Goal: Task Accomplishment & Management: Manage account settings

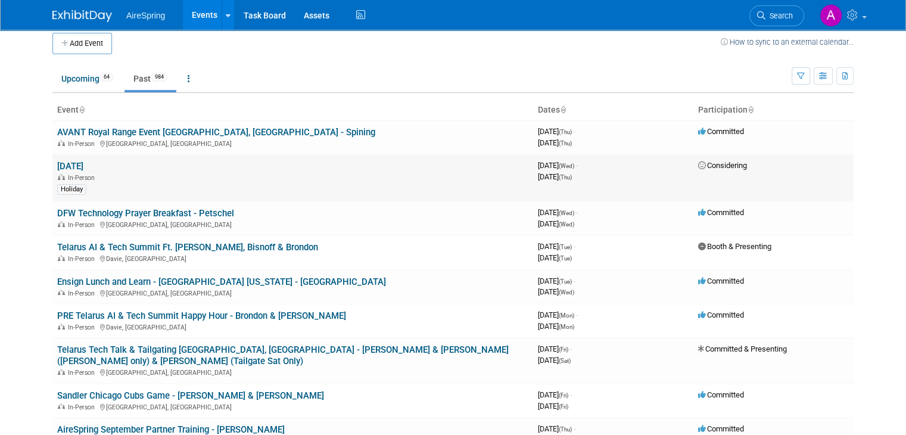
scroll to position [119, 0]
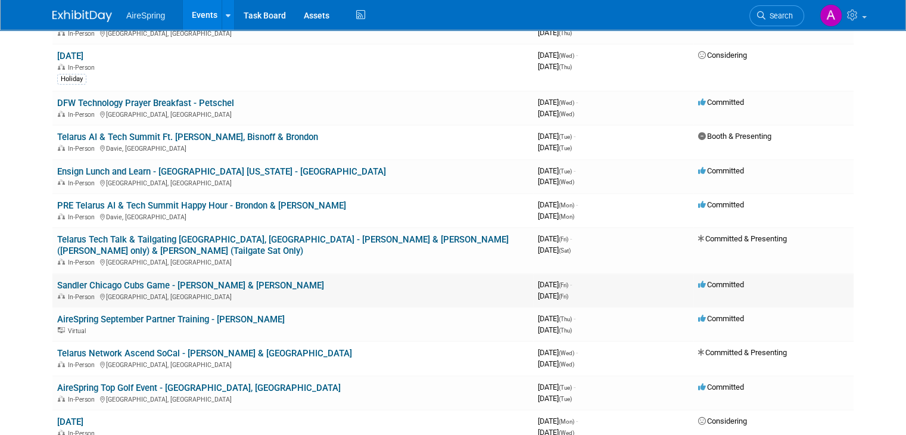
click at [112, 291] on div "In-Person [GEOGRAPHIC_DATA], [GEOGRAPHIC_DATA]" at bounding box center [292, 296] width 471 height 10
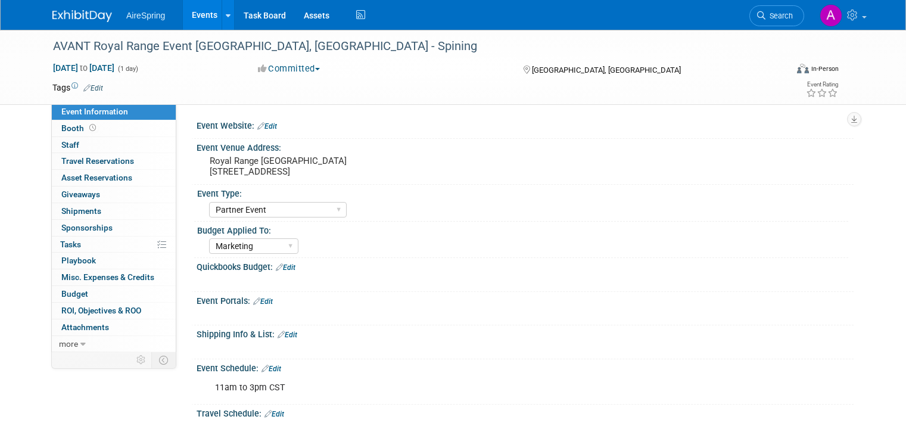
select select "Partner Event"
select select "Marketing"
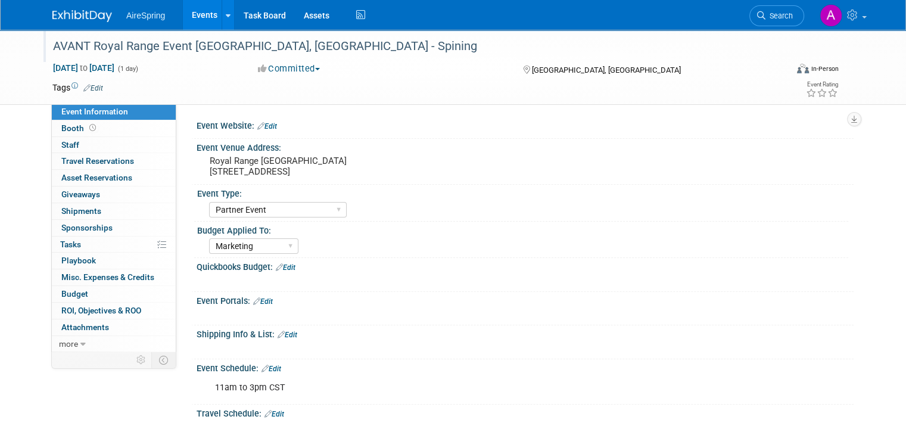
click at [187, 45] on div "AVANT Royal Range Event [GEOGRAPHIC_DATA], [GEOGRAPHIC_DATA] - Spining" at bounding box center [410, 46] width 723 height 21
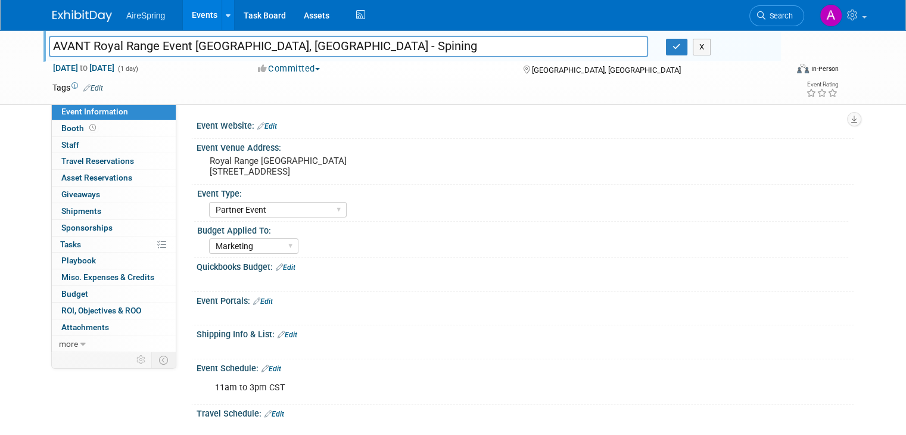
drag, startPoint x: 179, startPoint y: 48, endPoint x: 35, endPoint y: 58, distance: 143.9
click at [43, 58] on div "AVANT Royal Range Event Nashville, TN - Spining AVANT Royal Range Event Nashvil…" at bounding box center [412, 46] width 738 height 32
